Goal: Task Accomplishment & Management: Manage account settings

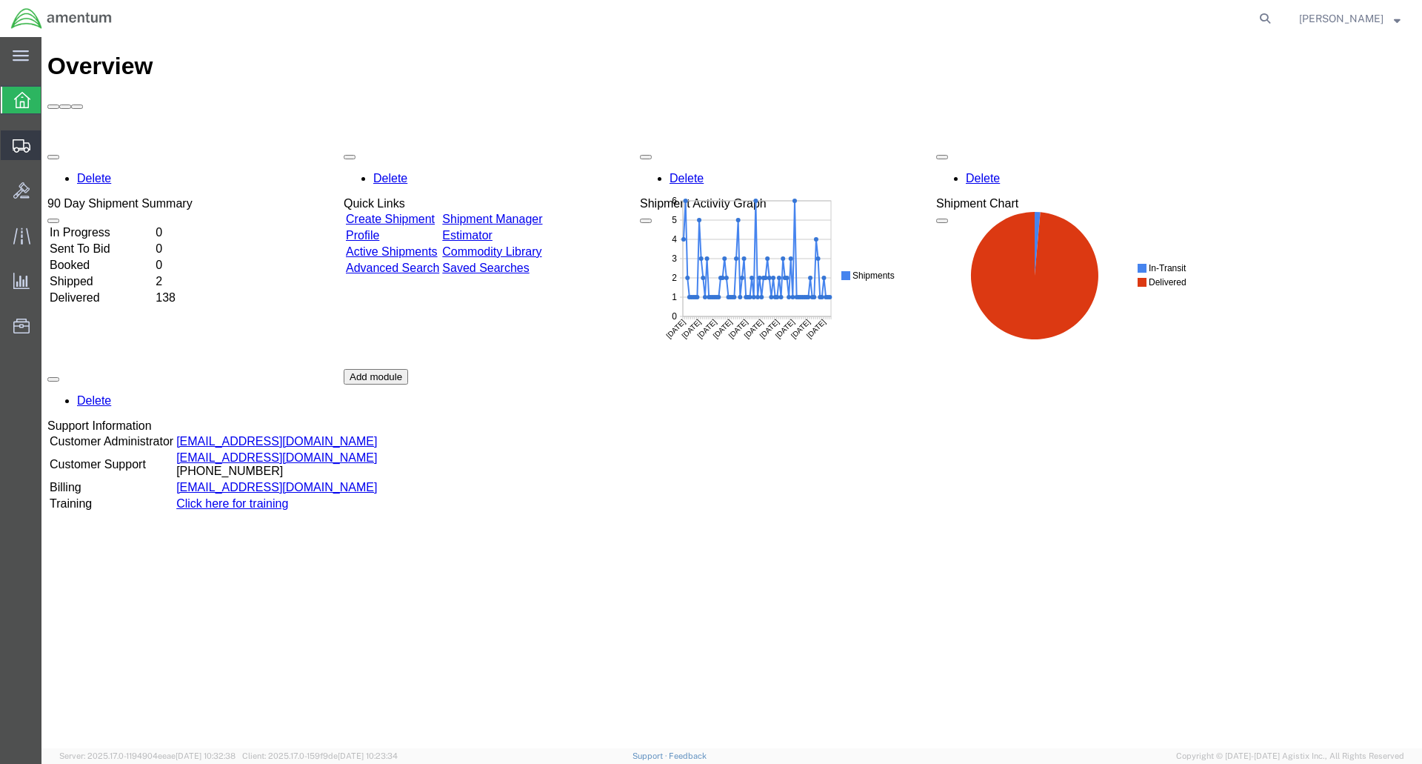
click at [51, 146] on span "Shipments" at bounding box center [46, 145] width 10 height 30
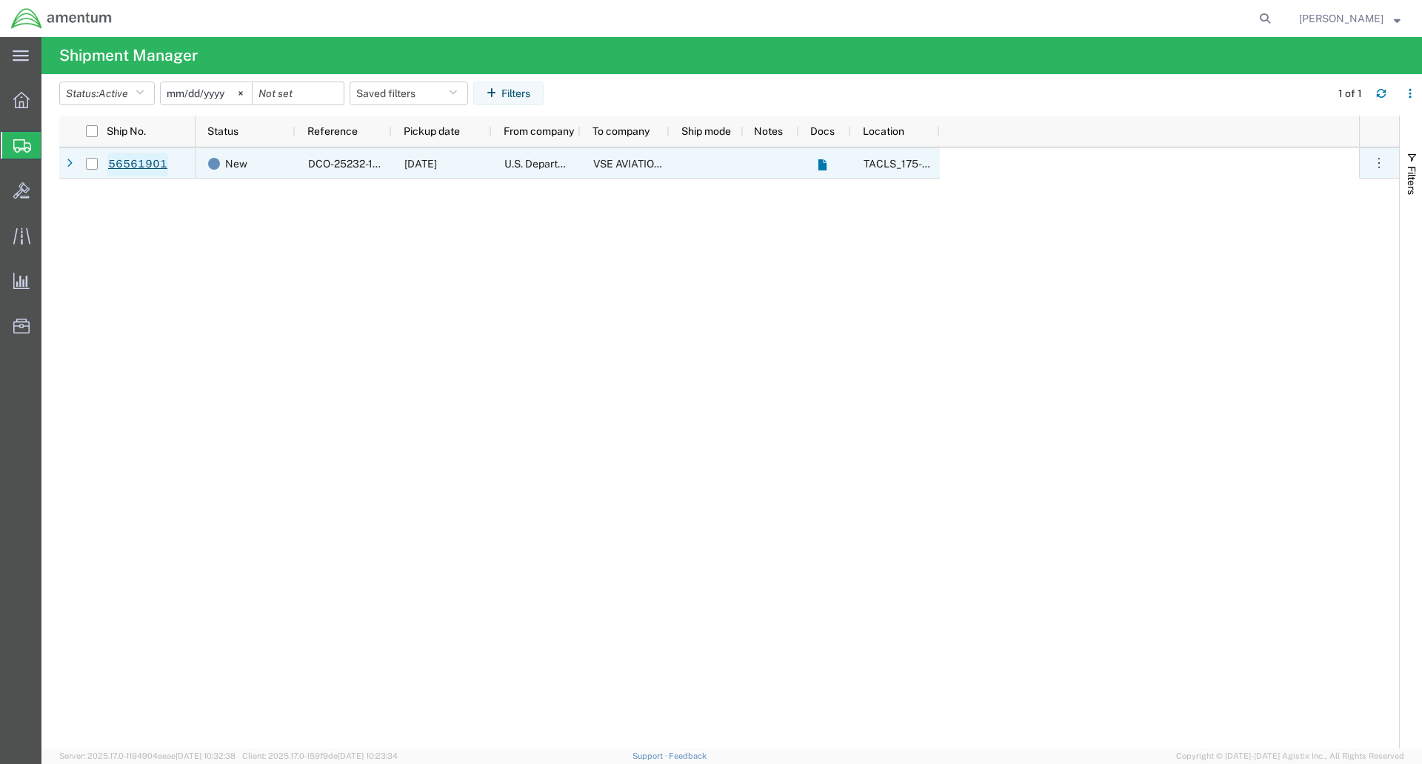
click at [144, 168] on link "56561901" at bounding box center [137, 165] width 61 height 24
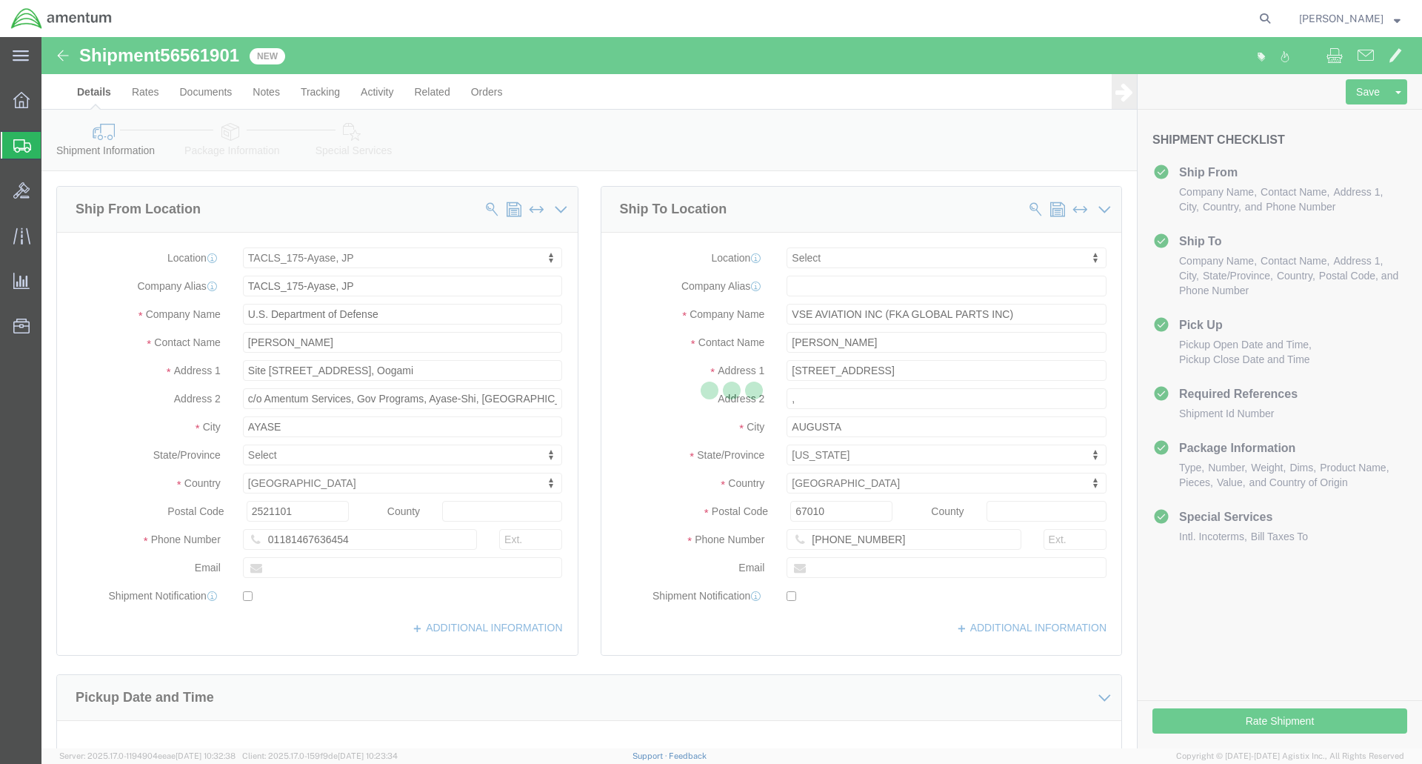
select select "60371"
select select
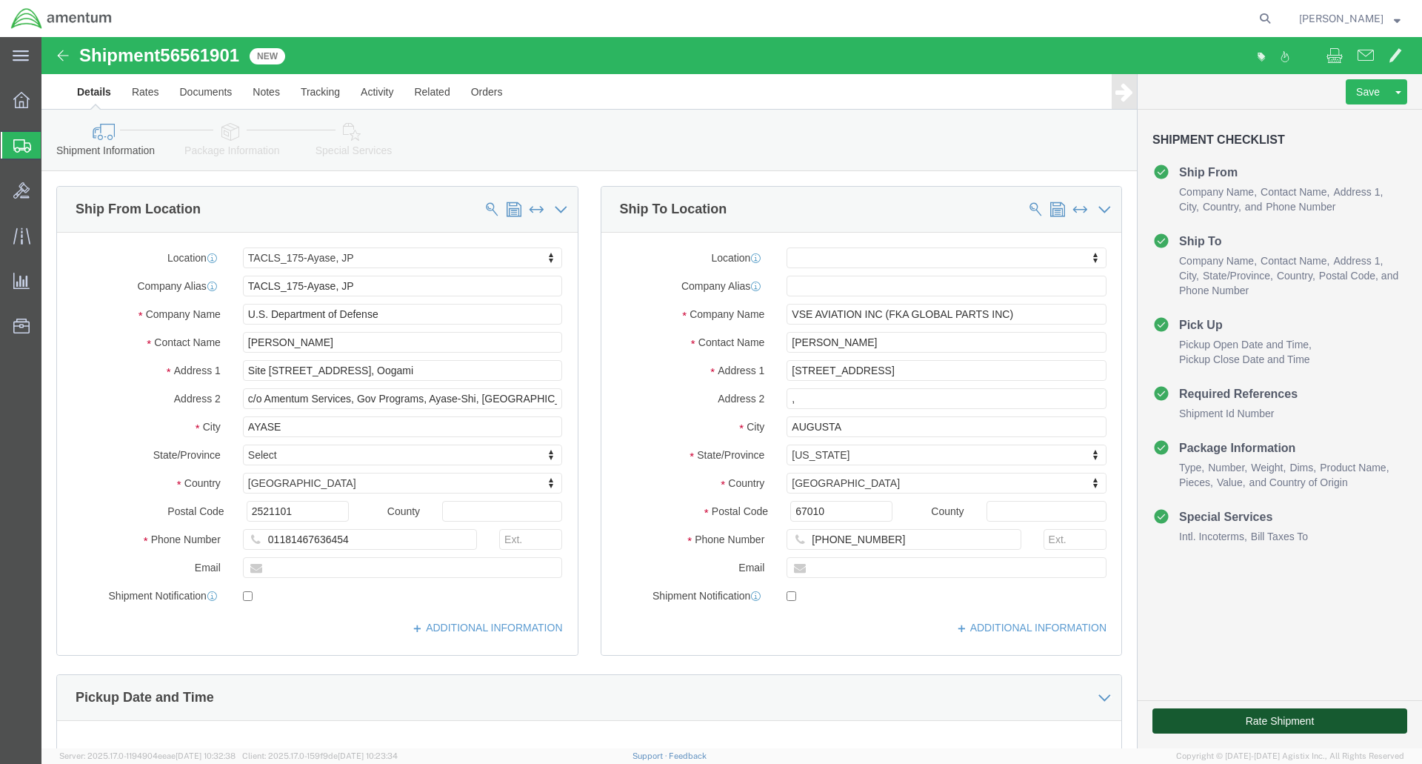
click button "Rate Shipment"
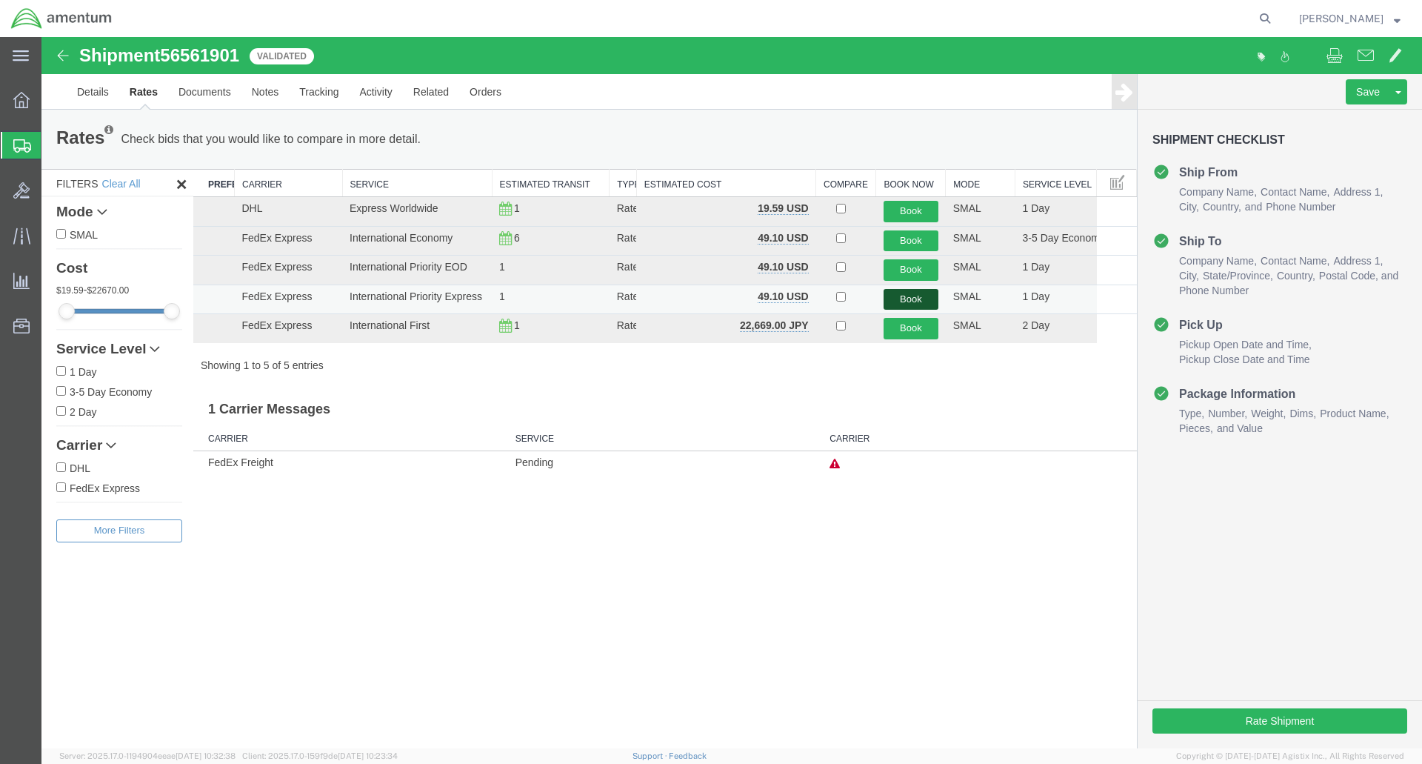
click at [903, 298] on button "Book" at bounding box center [911, 299] width 55 height 21
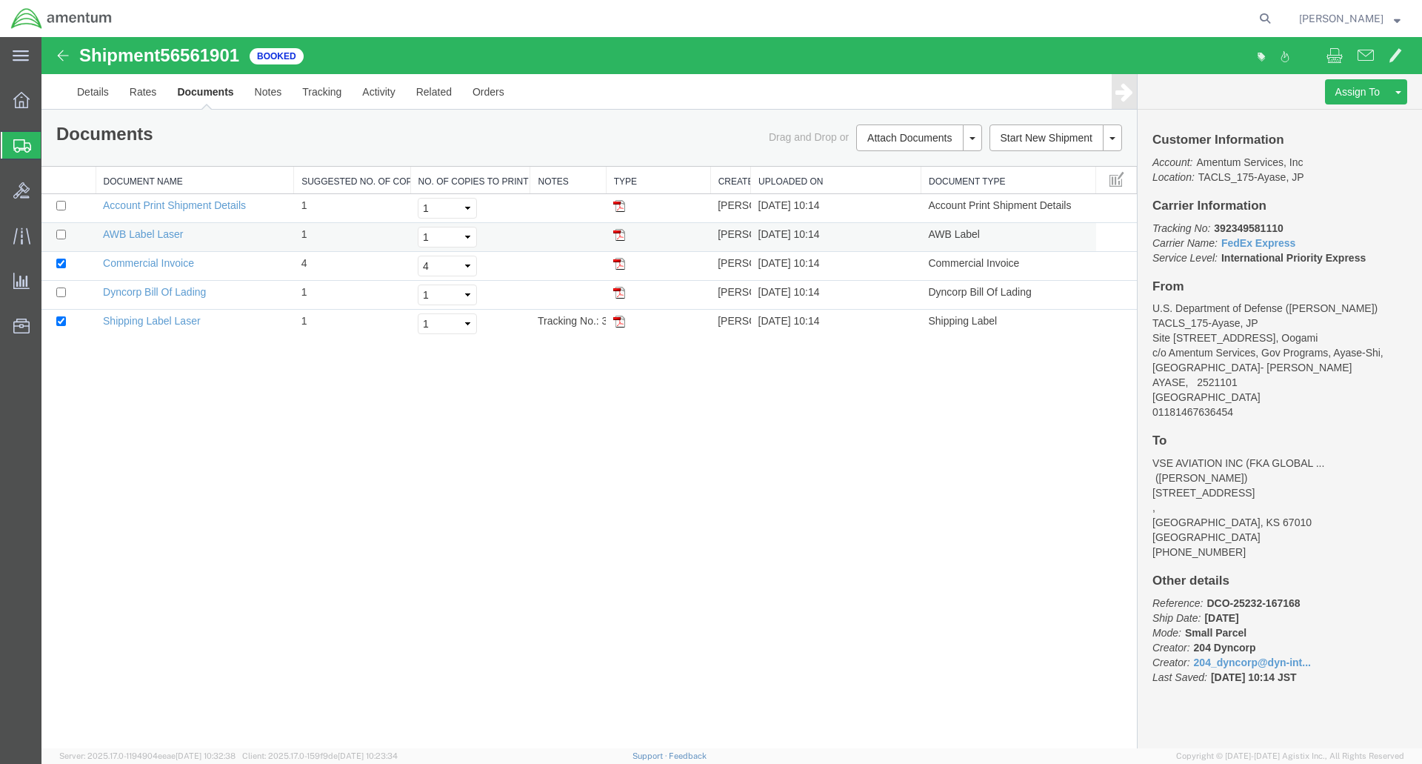
click at [621, 232] on img at bounding box center [619, 235] width 12 height 12
click at [620, 324] on img at bounding box center [619, 322] width 12 height 12
click at [1366, 56] on span at bounding box center [1366, 55] width 16 height 18
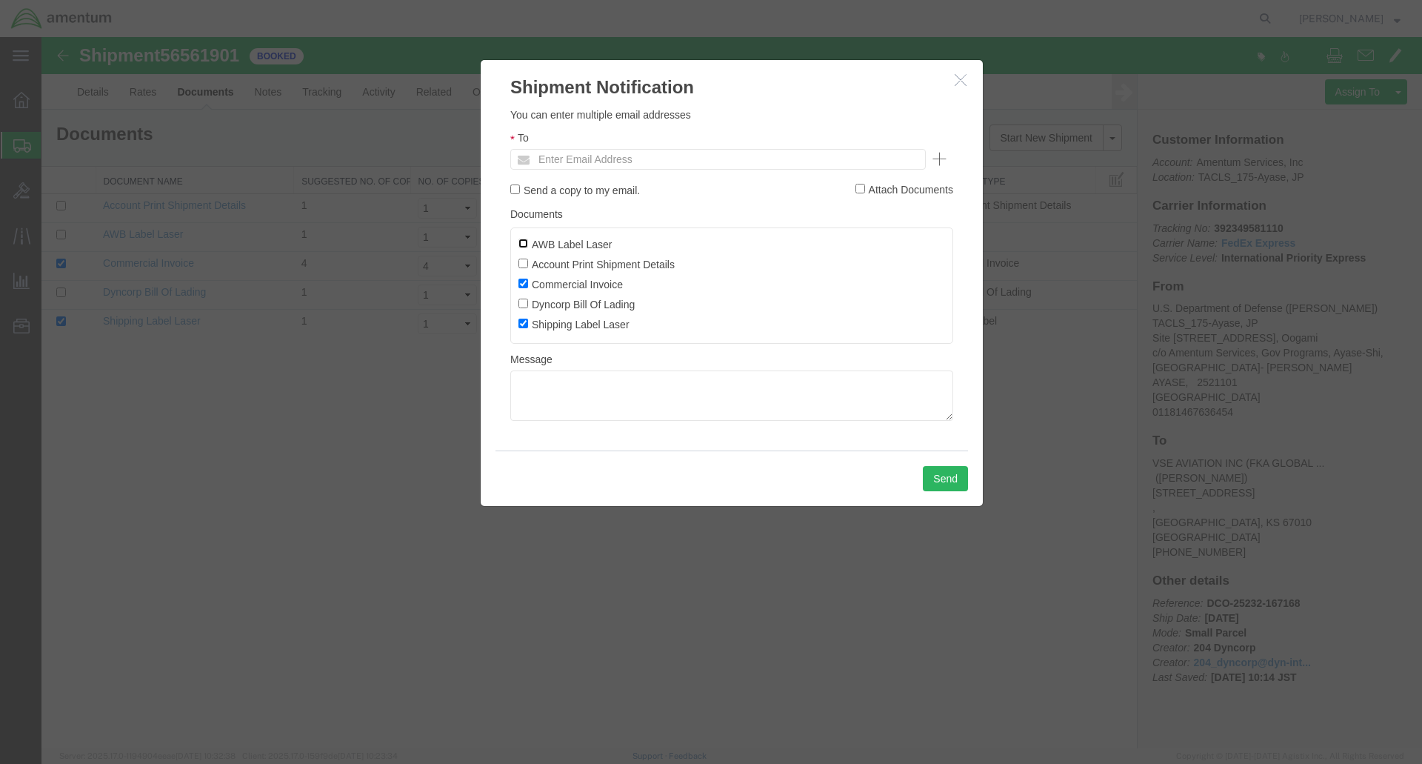
click at [524, 245] on input "AWB Label Laser" at bounding box center [523, 243] width 10 height 10
checkbox input "true"
click at [524, 267] on input "Account Print Shipment Details" at bounding box center [523, 263] width 10 height 10
checkbox input "true"
drag, startPoint x: 522, startPoint y: 299, endPoint x: 524, endPoint y: 248, distance: 51.2
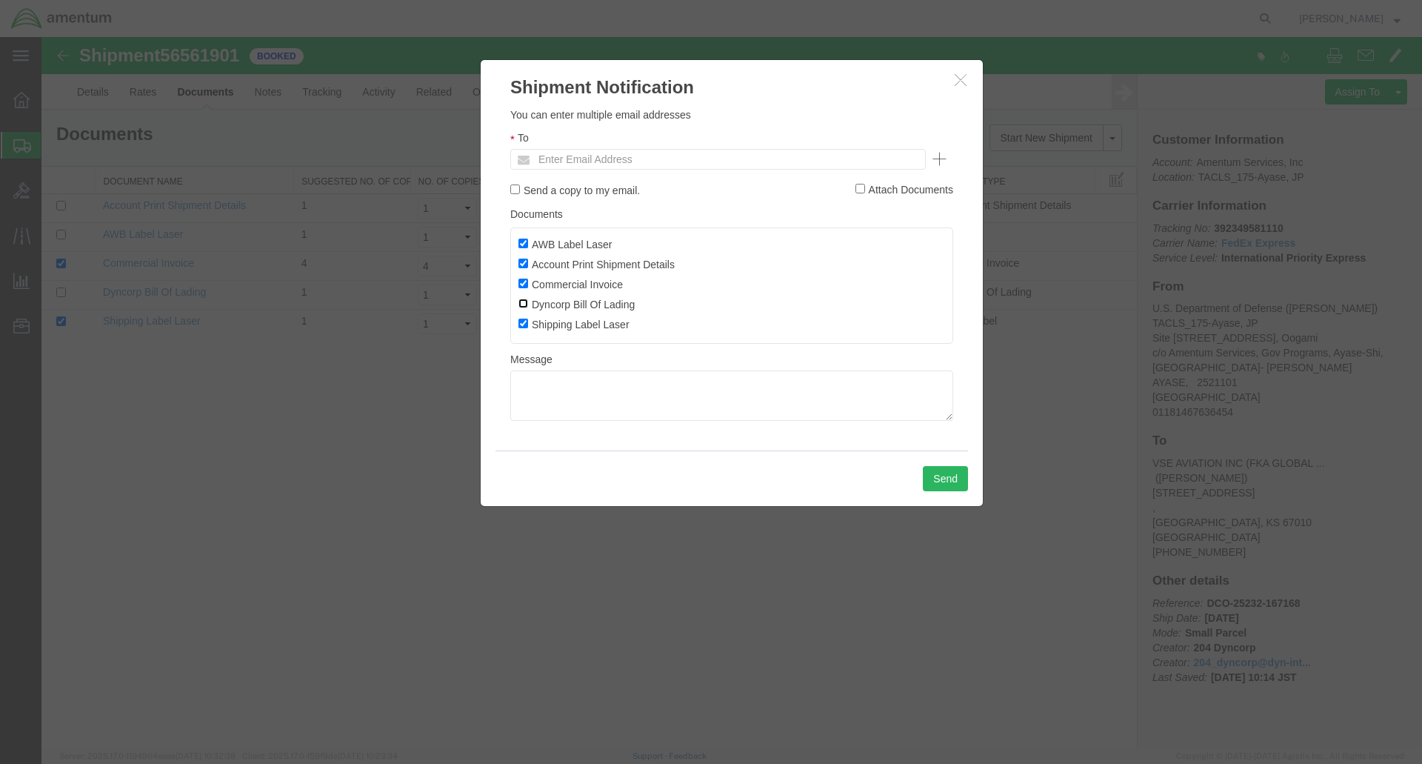
click at [522, 300] on input "Dyncorp Bill Of Lading" at bounding box center [523, 303] width 10 height 10
checkbox input "true"
click at [513, 192] on input "Send a copy to my email." at bounding box center [515, 189] width 10 height 10
checkbox input "true"
click at [575, 393] on textarea at bounding box center [731, 395] width 443 height 50
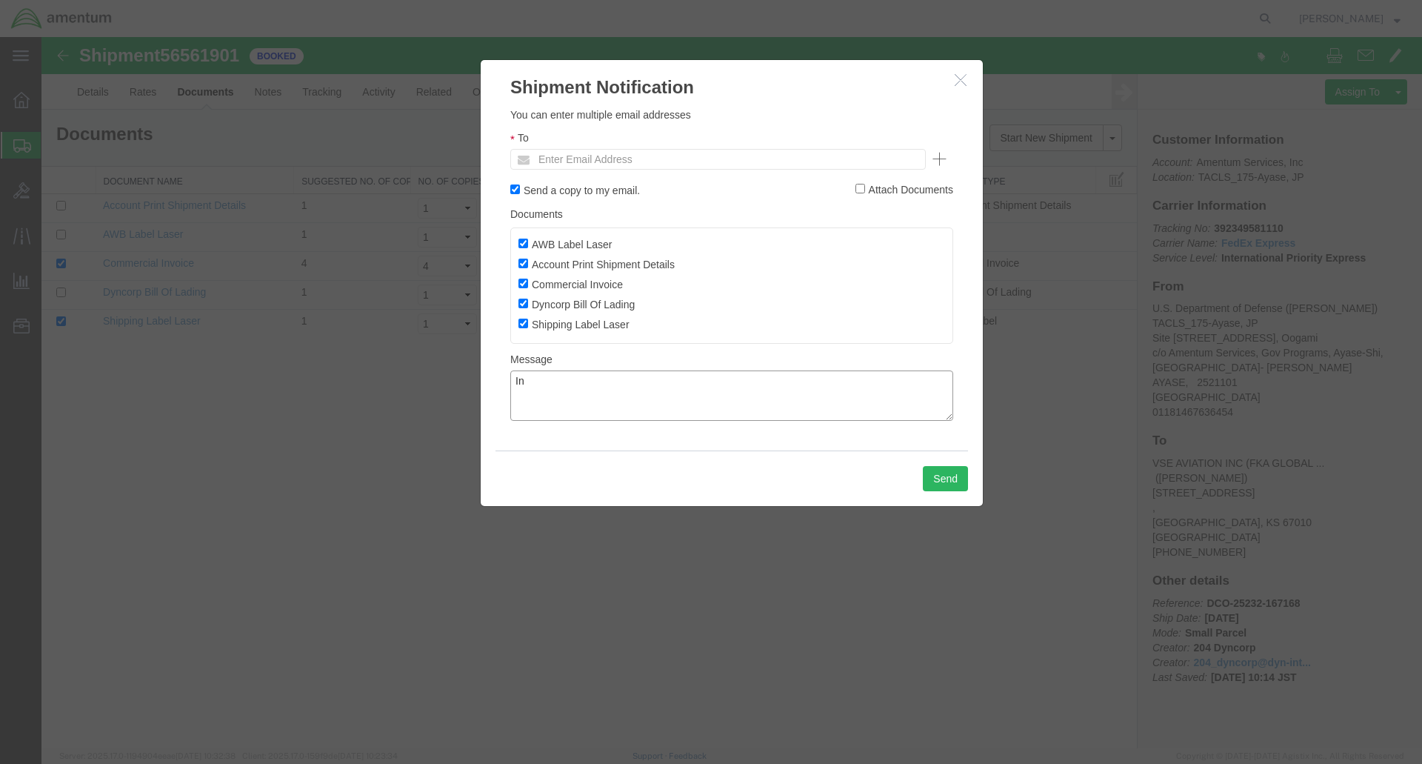
type textarea "I"
type textarea "Shipping DOCs for In-Wing fuel Pump 109"
click at [570, 159] on input "text" at bounding box center [617, 159] width 173 height 19
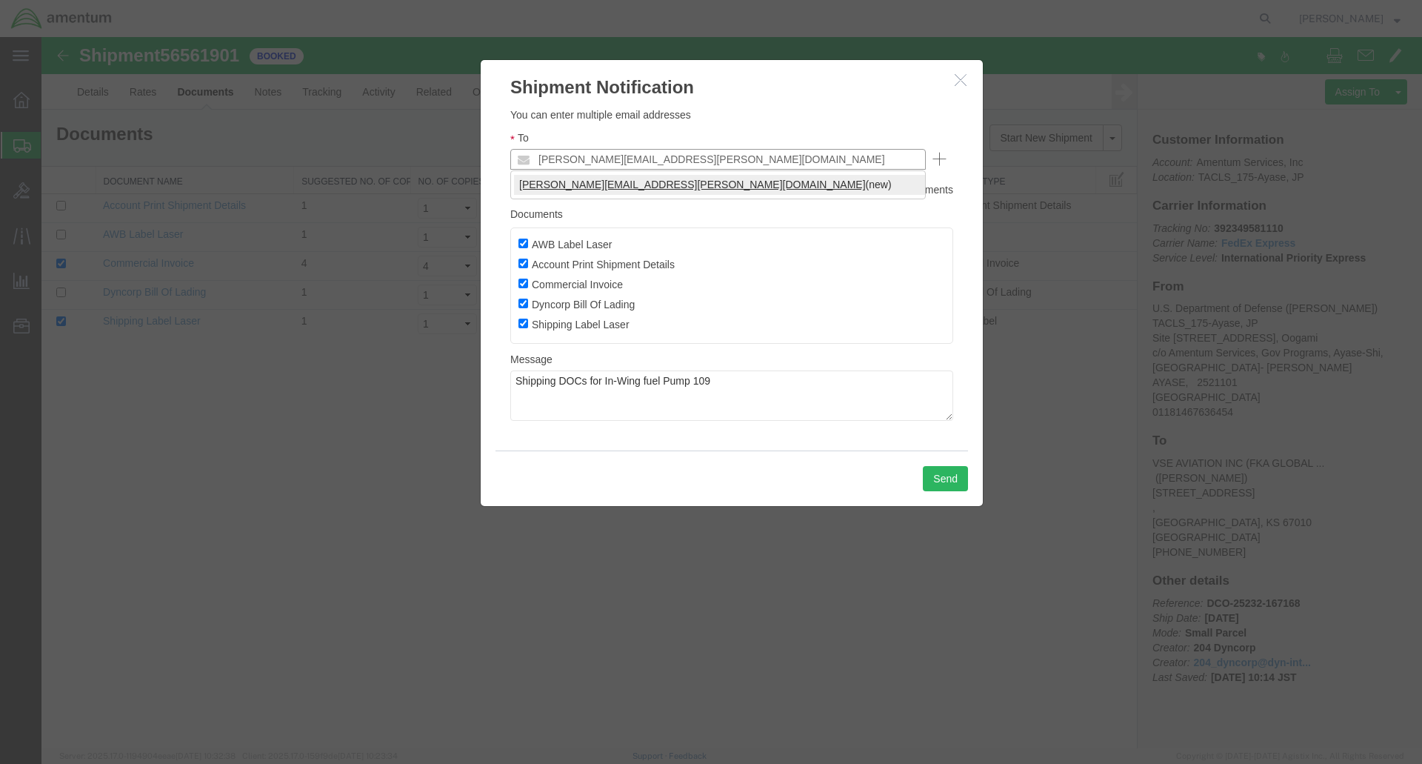
type input "[PERSON_NAME][EMAIL_ADDRESS][PERSON_NAME][DOMAIN_NAME]"
drag, startPoint x: 593, startPoint y: 184, endPoint x: 636, endPoint y: 184, distance: 43.7
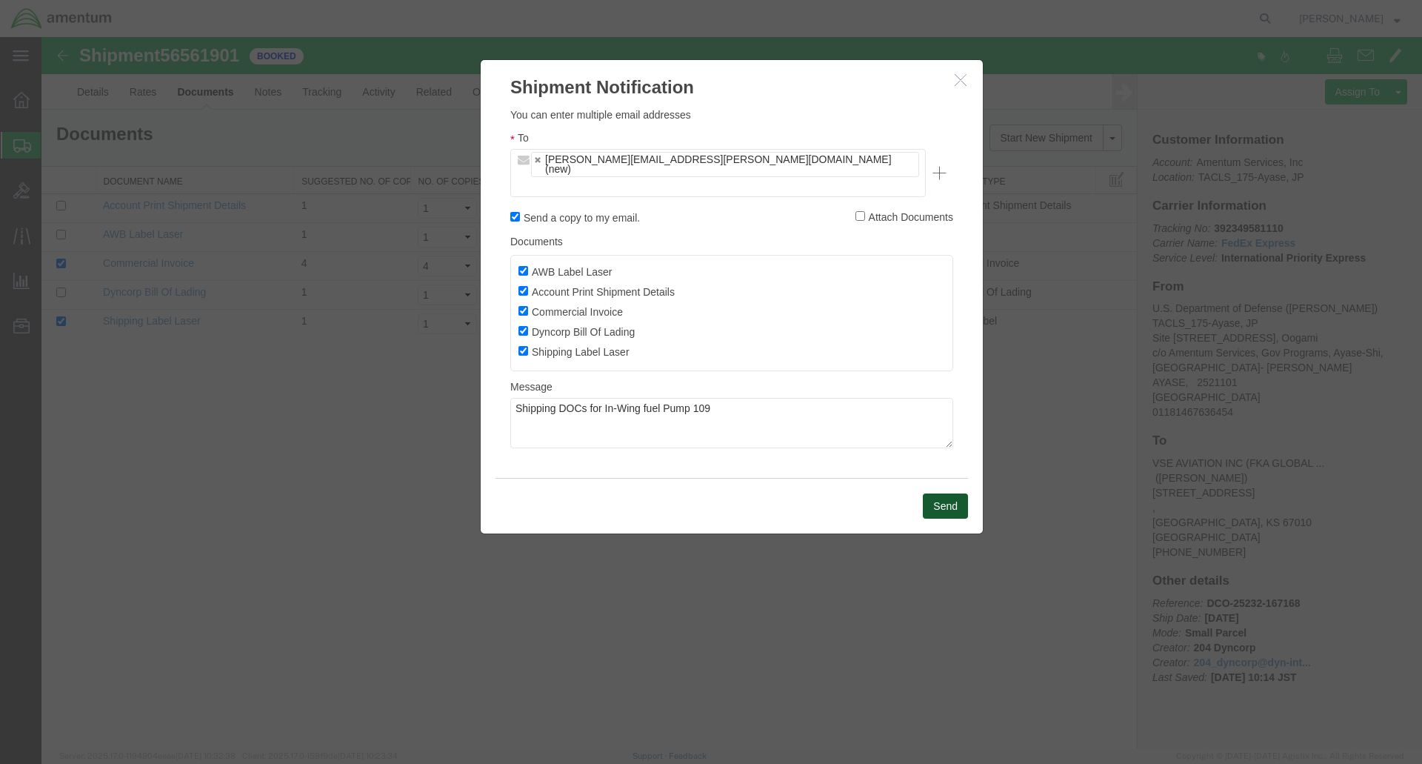
drag, startPoint x: 941, startPoint y: 475, endPoint x: 958, endPoint y: 455, distance: 25.8
click at [942, 493] on button "Send" at bounding box center [945, 505] width 45 height 25
